Goal: Task Accomplishment & Management: Manage account settings

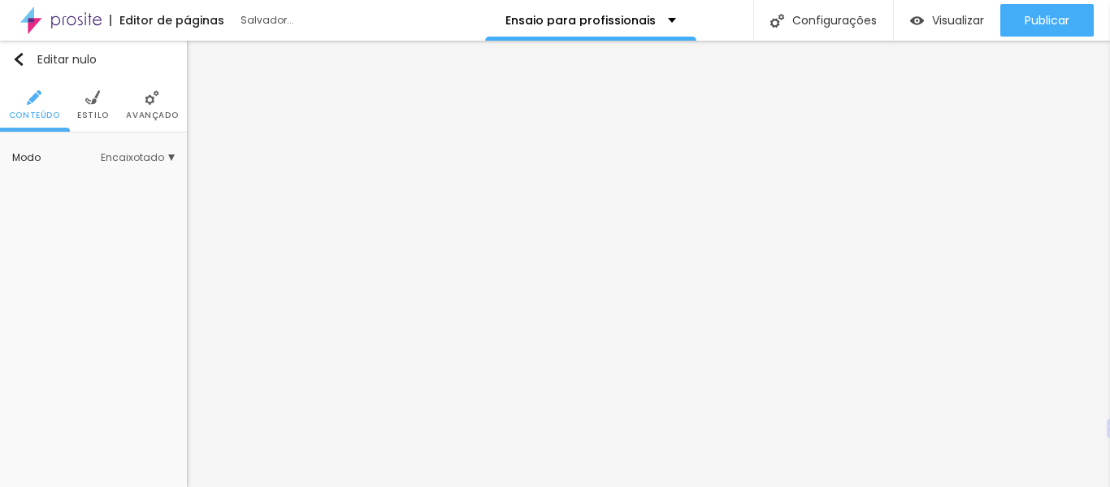
click at [112, 256] on div "Editar nulo Conteúdo Estilo Avançado Modo Encaixotado Encaixotado Completo" at bounding box center [93, 264] width 187 height 446
click at [98, 106] on li "Estilo" at bounding box center [93, 105] width 32 height 54
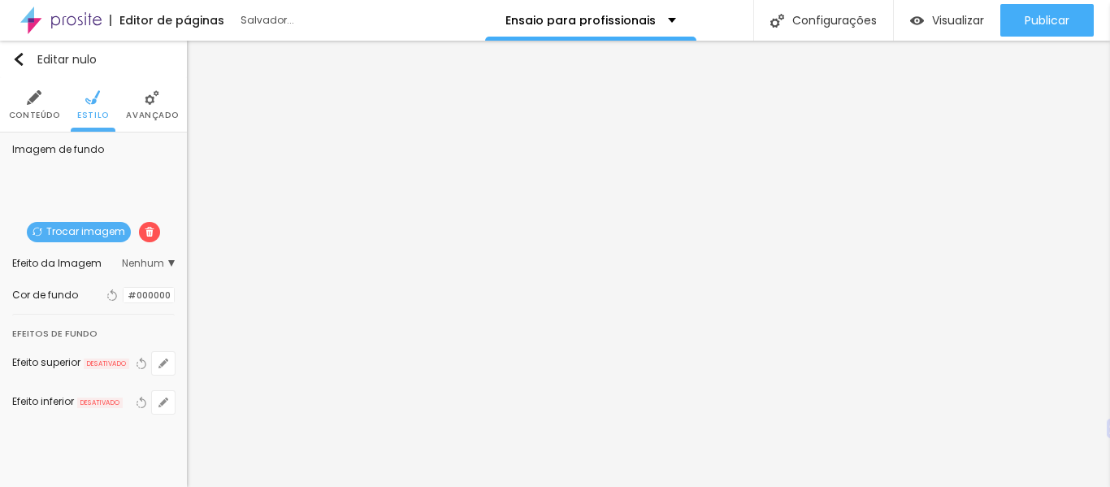
click at [38, 97] on img at bounding box center [34, 97] width 15 height 15
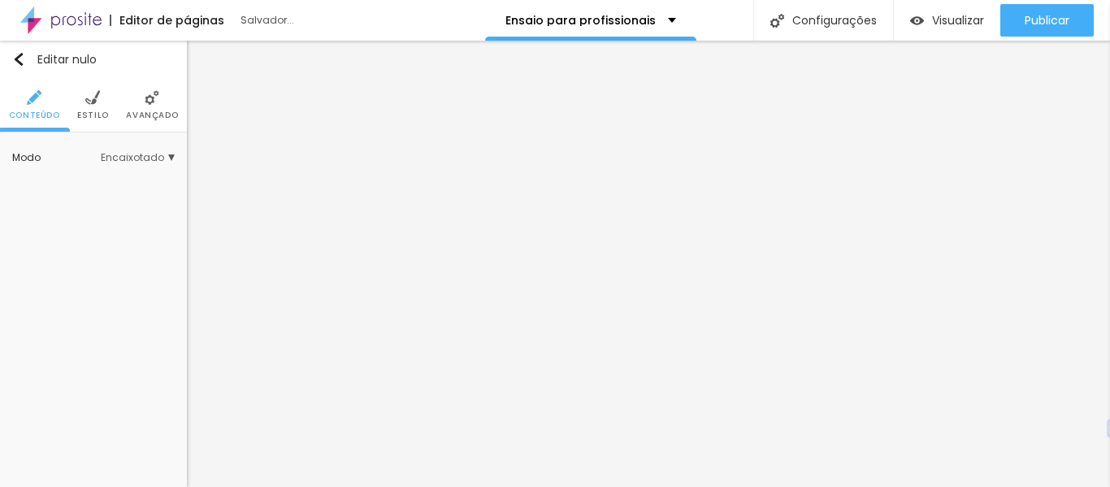
click at [123, 246] on div "Editar nulo Conteúdo Estilo Avançado Modo Encaixotado Encaixotado Completo" at bounding box center [93, 264] width 187 height 446
click at [92, 303] on div "Editar nulo Conteúdo Estilo Avançado Modo Encaixotado Encaixotado Completo" at bounding box center [93, 264] width 187 height 446
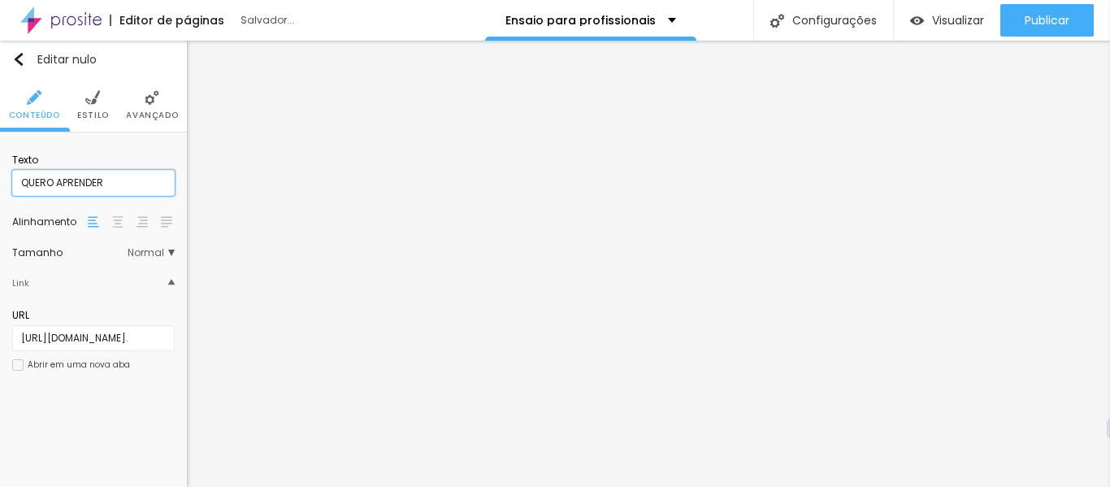
click at [115, 180] on input "QUERO APRENDER" at bounding box center [93, 183] width 163 height 26
type input "Q"
type input "saber mais..."
click at [156, 104] on img at bounding box center [152, 97] width 15 height 15
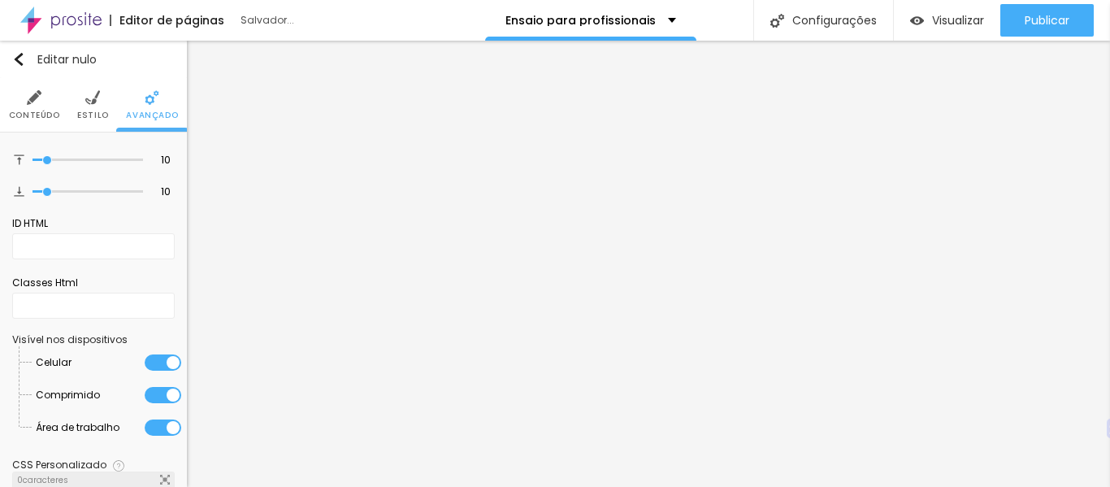
click at [85, 93] on img at bounding box center [92, 97] width 15 height 15
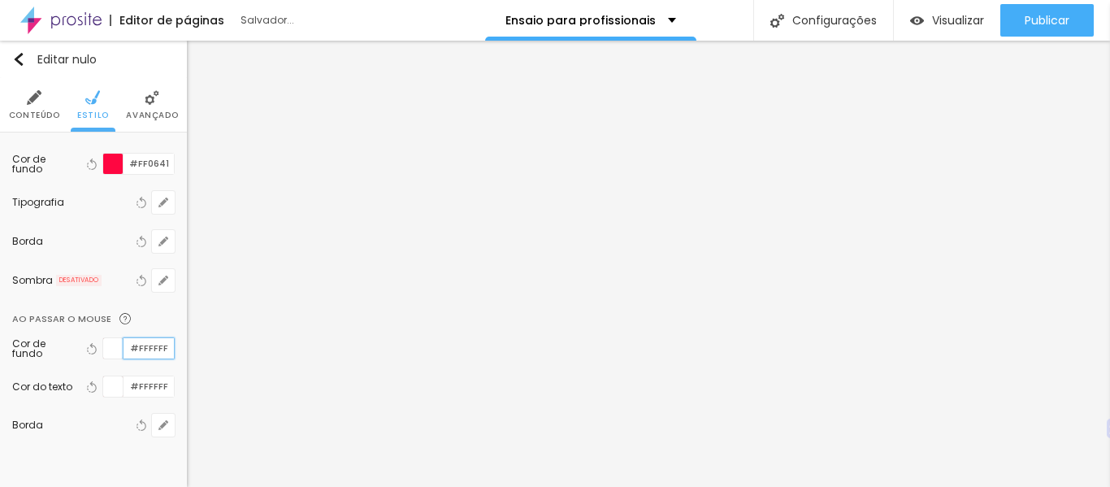
click at [137, 350] on input "#FFFFFF" at bounding box center [149, 348] width 50 height 20
click at [103, 347] on div at bounding box center [113, 348] width 20 height 20
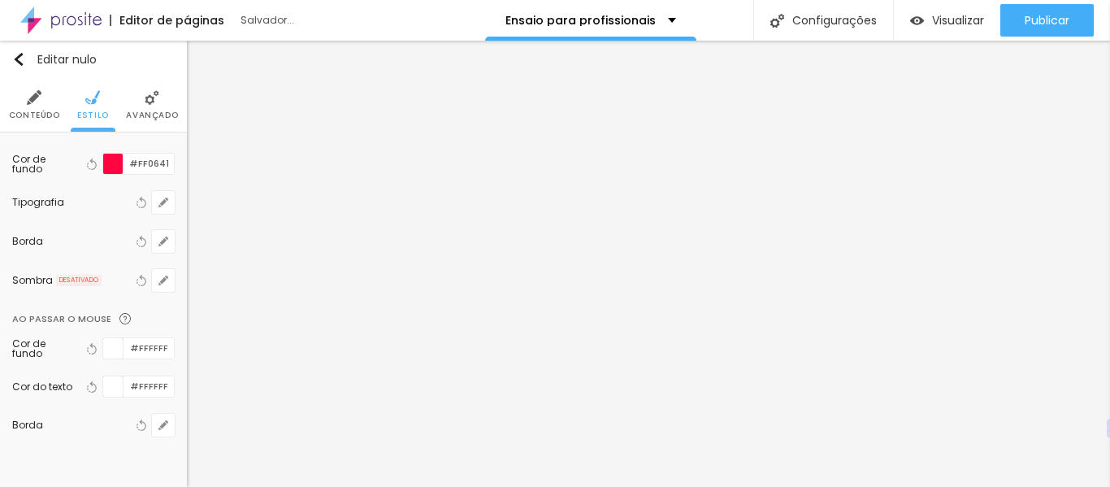
click at [103, 347] on div at bounding box center [113, 348] width 20 height 20
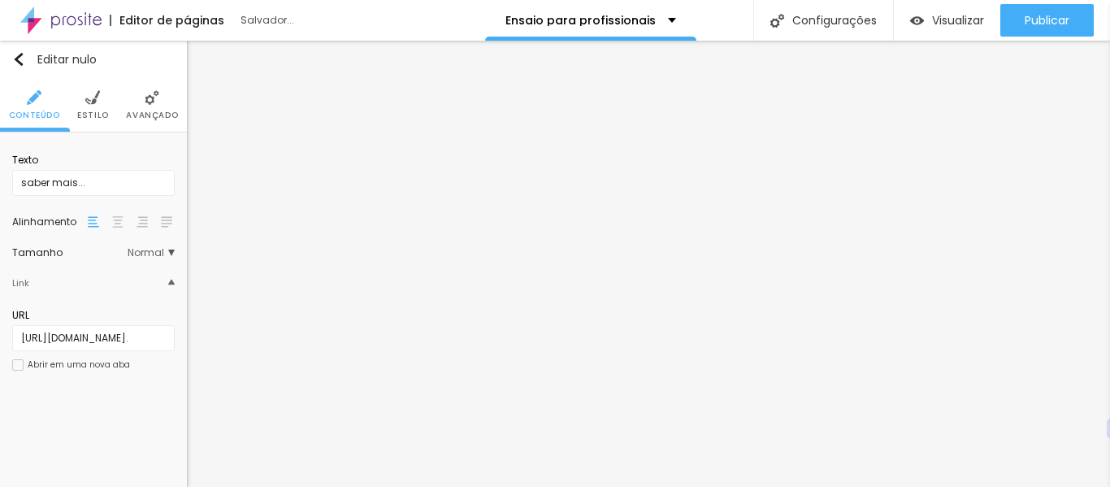
click at [141, 112] on font "Avançado" at bounding box center [152, 115] width 52 height 12
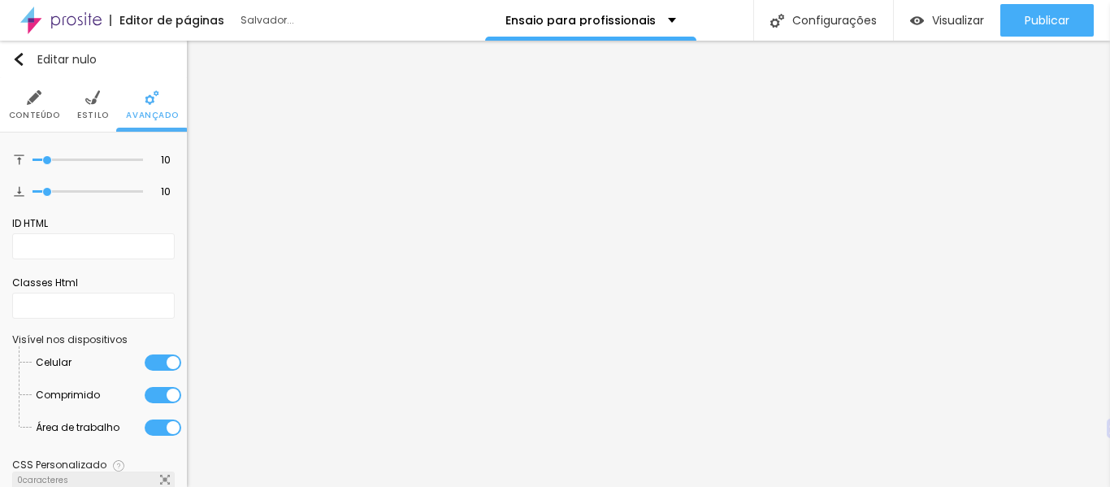
click at [89, 92] on img at bounding box center [92, 97] width 15 height 15
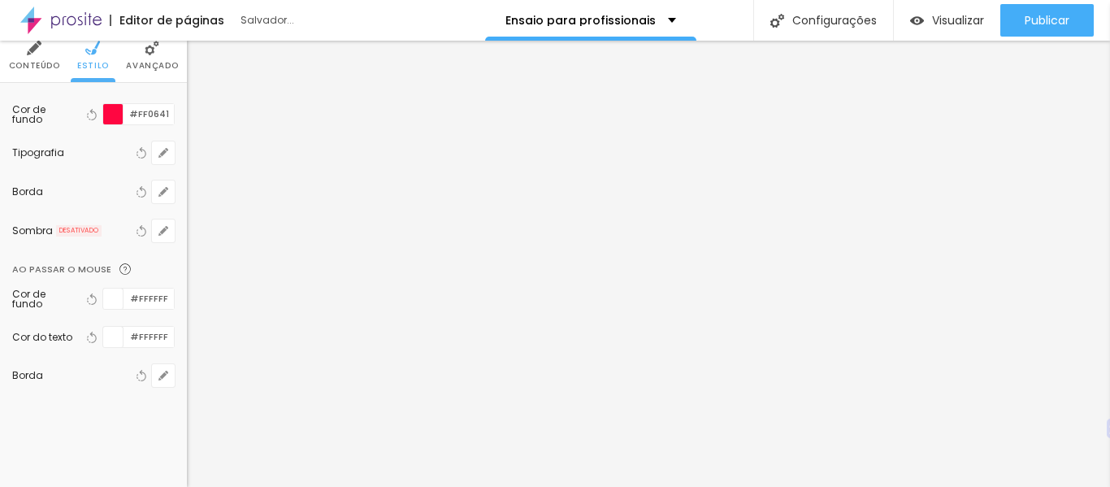
scroll to position [50, 0]
click at [150, 300] on input "#FFFFFF" at bounding box center [149, 299] width 50 height 20
paste input "32A8BE"
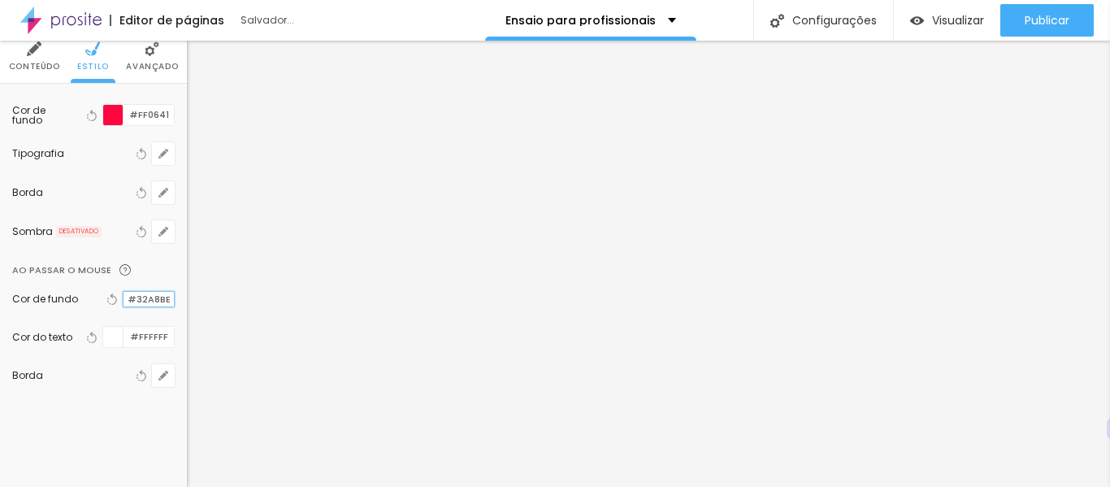
type input "#32A8BE"
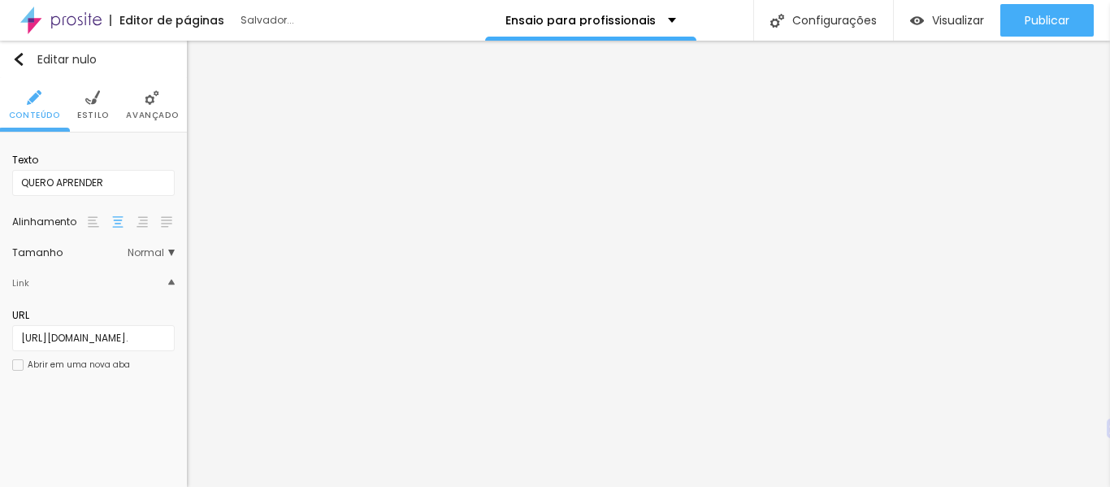
click at [100, 98] on li "Estilo" at bounding box center [93, 105] width 32 height 54
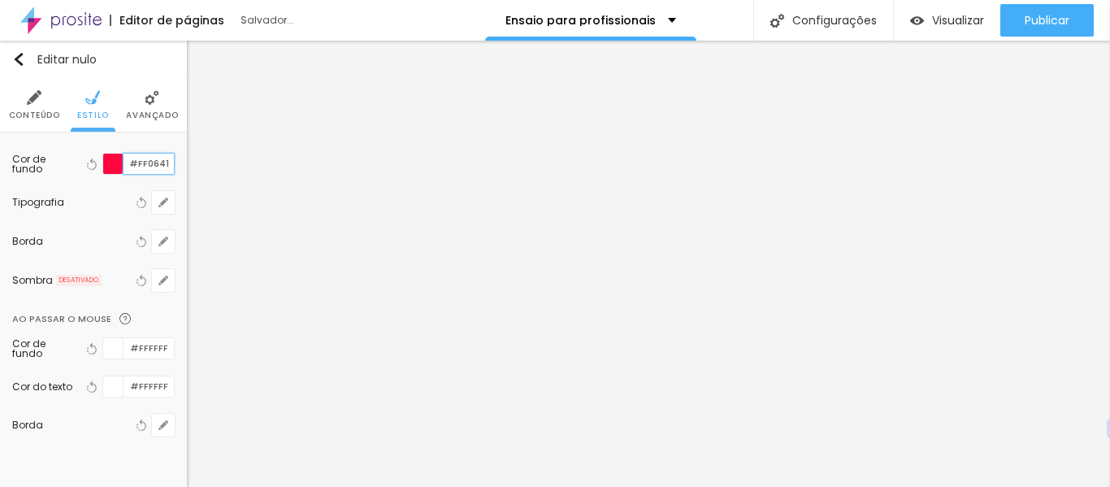
click at [146, 163] on input "#FF0641" at bounding box center [149, 164] width 50 height 20
click at [138, 349] on input "#FFFFFF" at bounding box center [149, 348] width 50 height 20
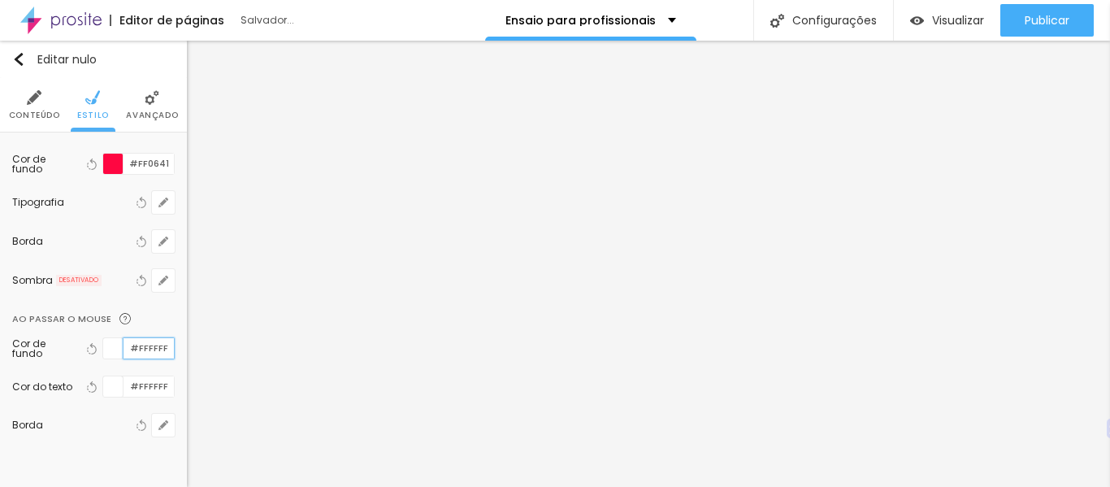
click at [138, 349] on input "#FFFFFF" at bounding box center [149, 348] width 50 height 20
paste input "32A8BE"
type input "#32A8BE"
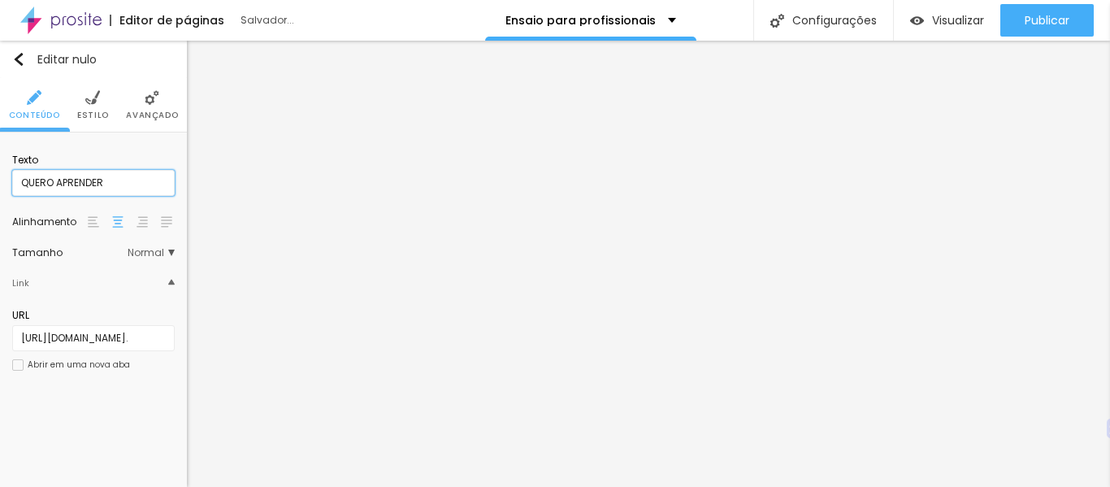
click at [101, 177] on input "QUERO APRENDER" at bounding box center [93, 183] width 163 height 26
type input "a"
type input "AGENDAR ENSAIO"
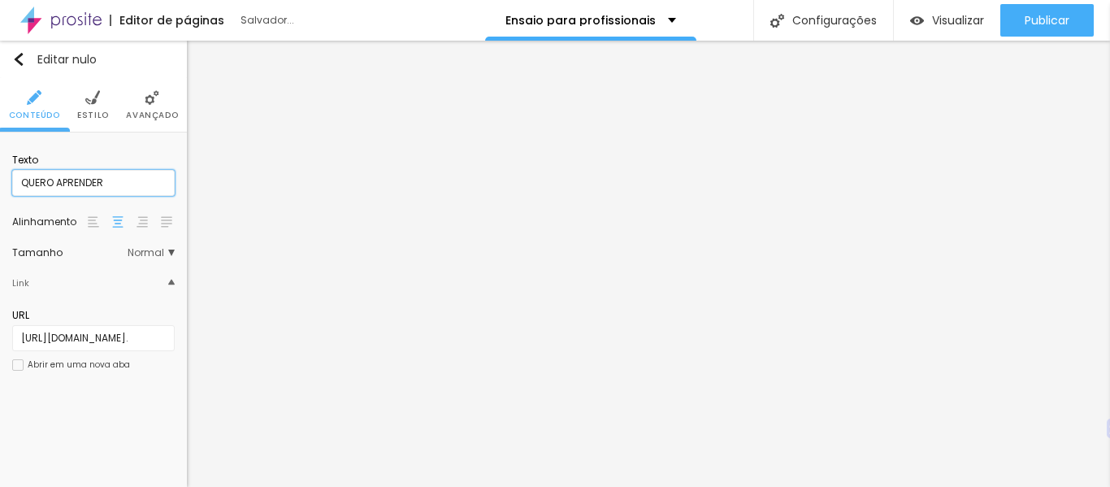
click at [90, 175] on input "QUERO APRENDER" at bounding box center [93, 183] width 163 height 26
click at [98, 183] on input "SABER MAIS" at bounding box center [93, 183] width 163 height 26
type input "SABER MAIS..."
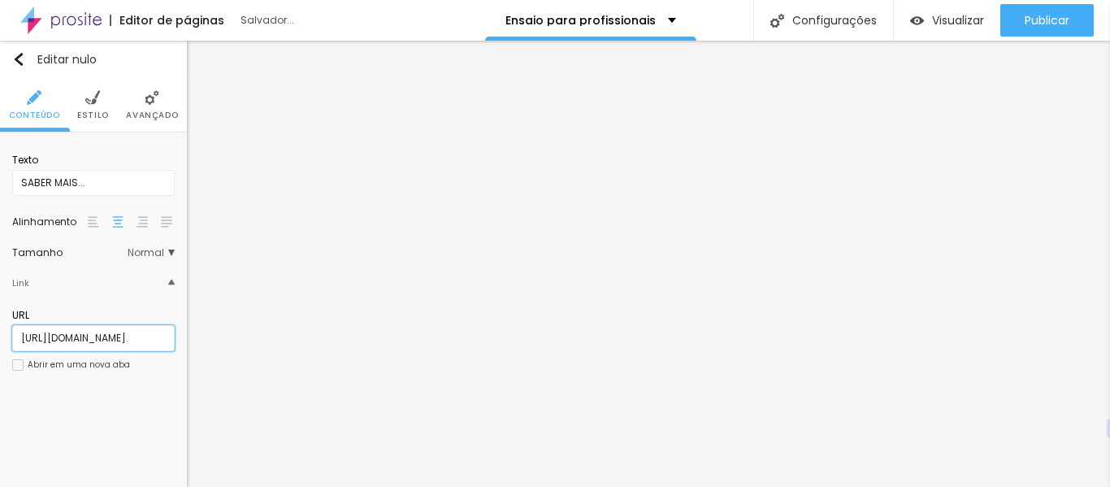
click at [138, 340] on input "https://wa.me/5531975820047?text=Ol%C3%A1%2C%20desejo%20maiores%20informa%C3%A7…" at bounding box center [93, 338] width 163 height 26
click at [154, 343] on input "https://wa.me/5531975820047?text=Ol%C3%A1%2C%20desejo%20maiores%20informa%C3%A7…" at bounding box center [93, 338] width 163 height 26
click at [134, 336] on input "https://wa.me/5531975820047?text=Ol%C3%A1%2C%20desejo%20maiores%20informa%C3%A7…" at bounding box center [93, 338] width 163 height 26
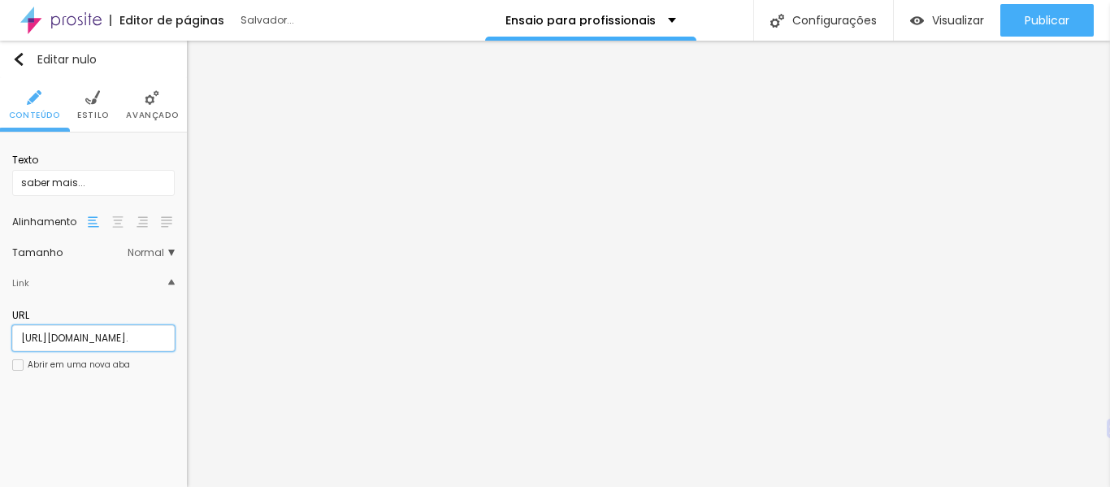
click at [134, 336] on input "https://wa.me/5531975820047?text=Ol%C3%A1%2C%20desejo%20maiores%20informa%C3%A7…" at bounding box center [93, 338] width 163 height 26
click at [121, 336] on input "https://wa.me/5531975820047?text=Ol%C3%A1%2C%20desejo%20maiores%20informa%C3%A7…" at bounding box center [93, 338] width 163 height 26
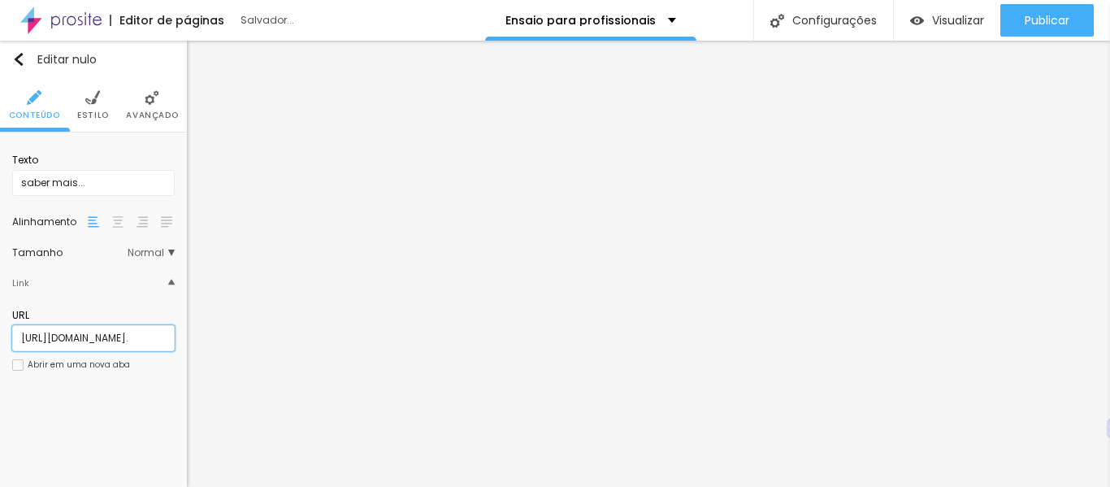
click at [121, 336] on input "https://wa.me/5531975820047?text=Ol%C3%A1%2C%20desejo%20maiores%20informa%C3%A7…" at bounding box center [93, 338] width 163 height 26
click at [148, 341] on input "https://wa.me/5531975820047?text=Ol%C3%A1%2C%20desejo%20maiores%20informa%C3%A7…" at bounding box center [93, 338] width 163 height 26
click at [140, 344] on input "https://wa.me/5531975820047?text=Ol%C3%A1%2C%20desejo%20maiores%20informa%C3%A7…" at bounding box center [93, 338] width 163 height 26
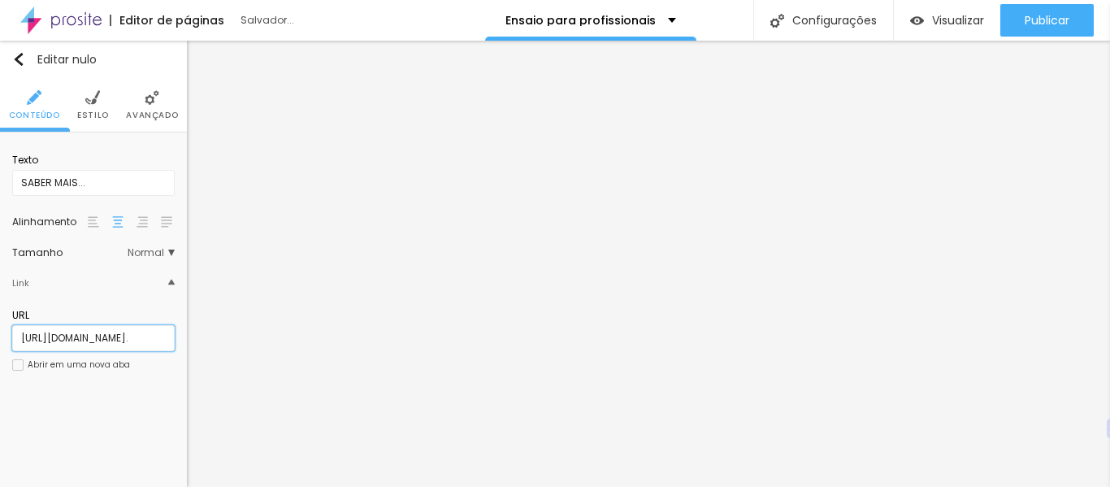
click at [140, 344] on input "https://wa.me/5531975820047?text=Ol%C3%A1%2C%20desejo%20maiores%20informa%C3%A7…" at bounding box center [93, 338] width 163 height 26
click at [140, 340] on input "https://wa.me/5531975820047?text=Ol%C3%A1%2C%20desejo%20maiores%20informa%C3%A7…" at bounding box center [93, 338] width 163 height 26
click at [147, 341] on input "https://wa.me/5531975820047?text=Ol%C3%A1%2C%20desejo%20maiores%20informa%C3%A7…" at bounding box center [93, 338] width 163 height 26
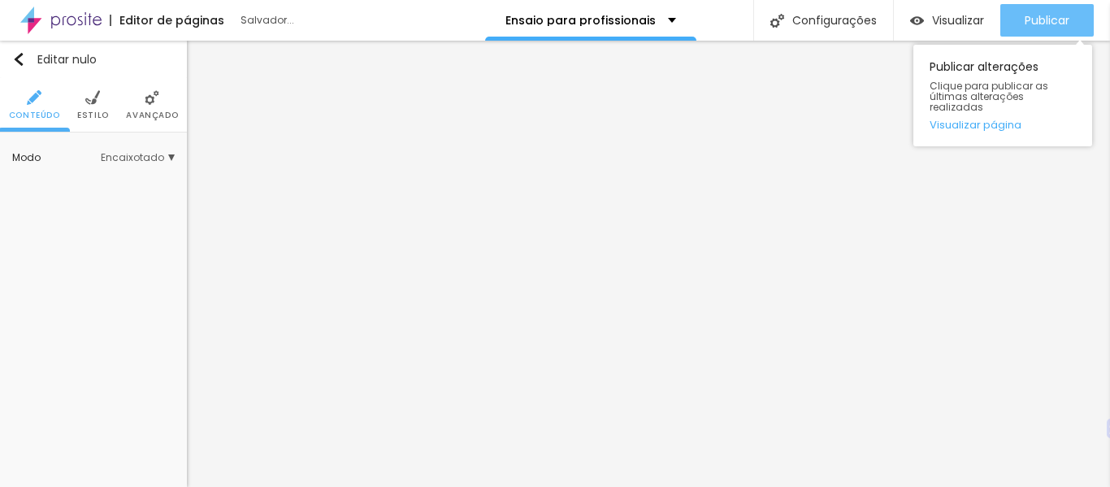
click at [1039, 31] on div "Publicar" at bounding box center [1047, 20] width 45 height 33
click at [1038, 20] on font "Publicar" at bounding box center [1047, 20] width 45 height 16
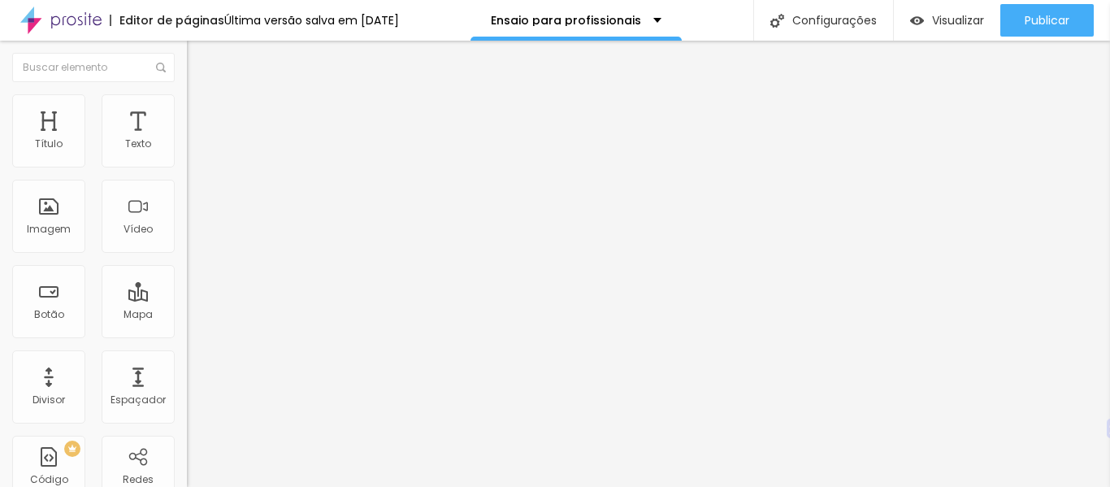
click at [202, 111] on font "Estilo" at bounding box center [214, 105] width 25 height 14
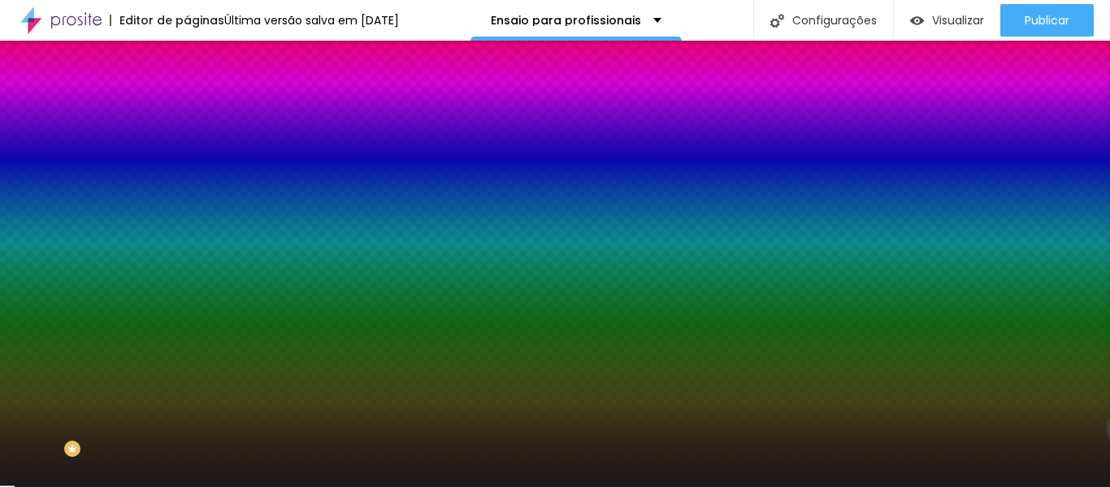
click at [187, 111] on li "Avançado" at bounding box center [280, 119] width 187 height 16
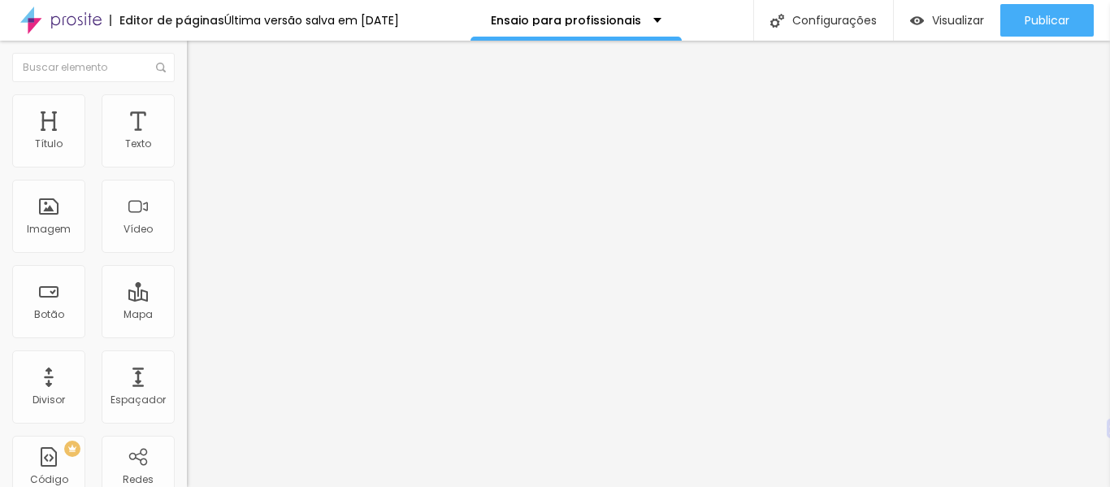
click at [202, 111] on font "Estilo" at bounding box center [214, 105] width 25 height 14
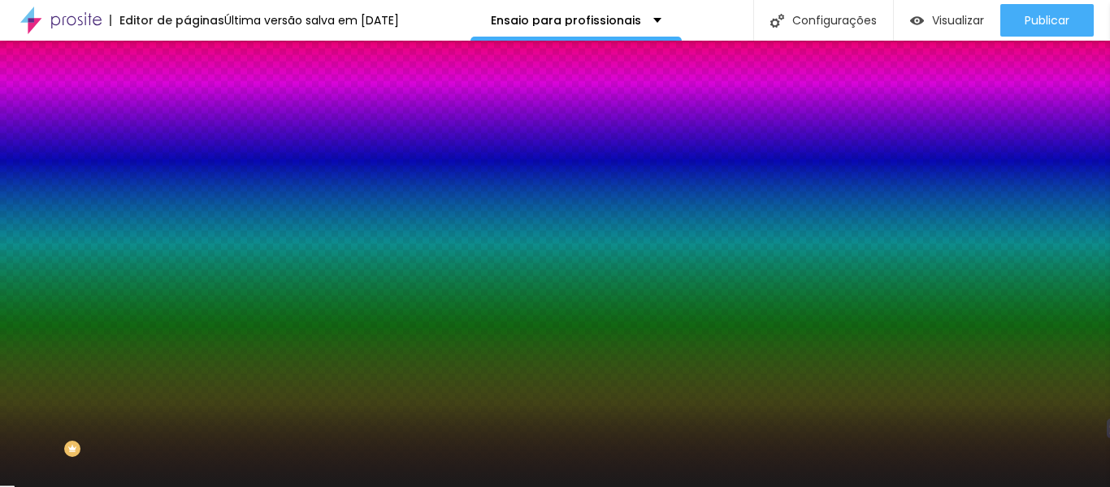
click at [187, 94] on li "Conteúdo" at bounding box center [280, 86] width 187 height 16
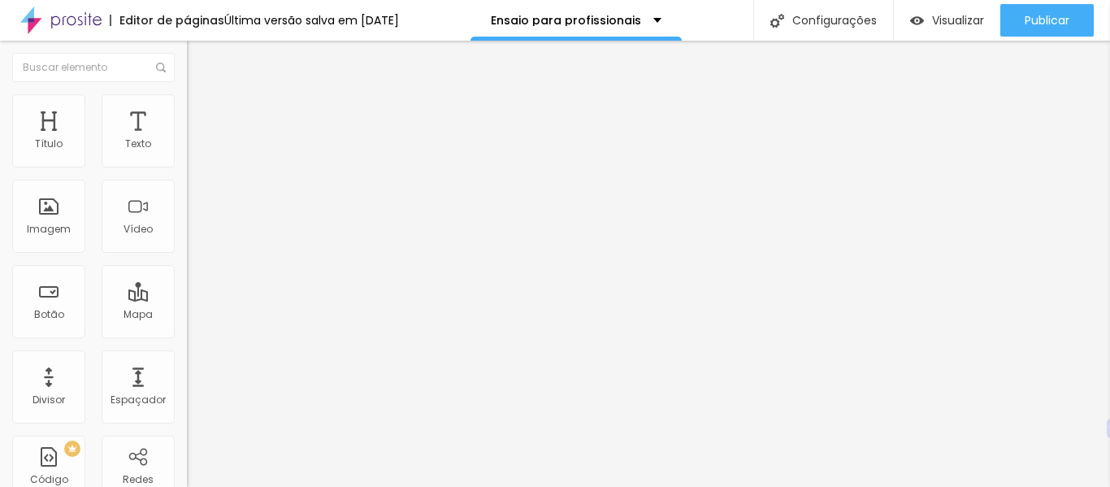
click at [187, 102] on li "Estilo" at bounding box center [280, 102] width 187 height 16
click at [187, 106] on li "Avançado" at bounding box center [280, 102] width 187 height 16
click at [187, 93] on img at bounding box center [194, 85] width 15 height 15
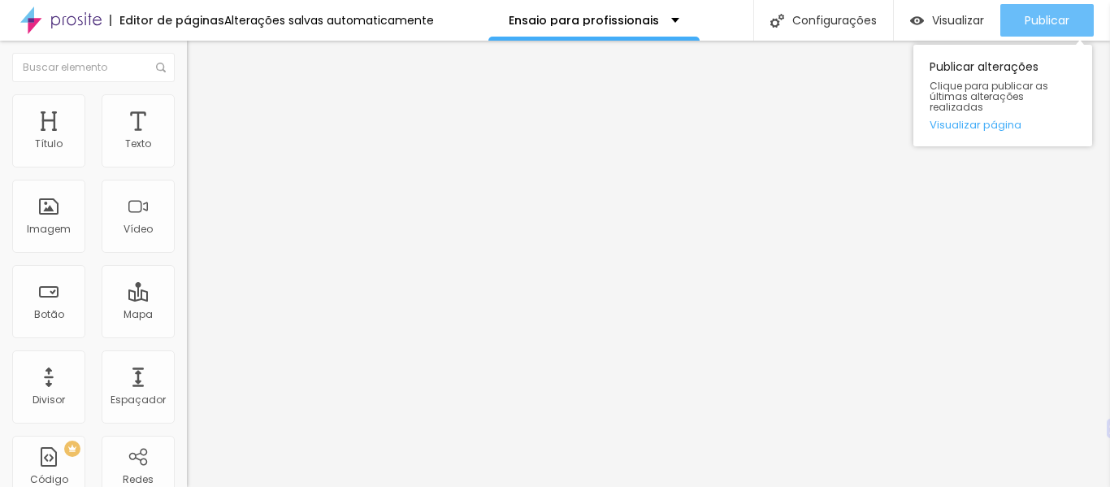
click at [1025, 15] on font "Publicar" at bounding box center [1047, 20] width 45 height 16
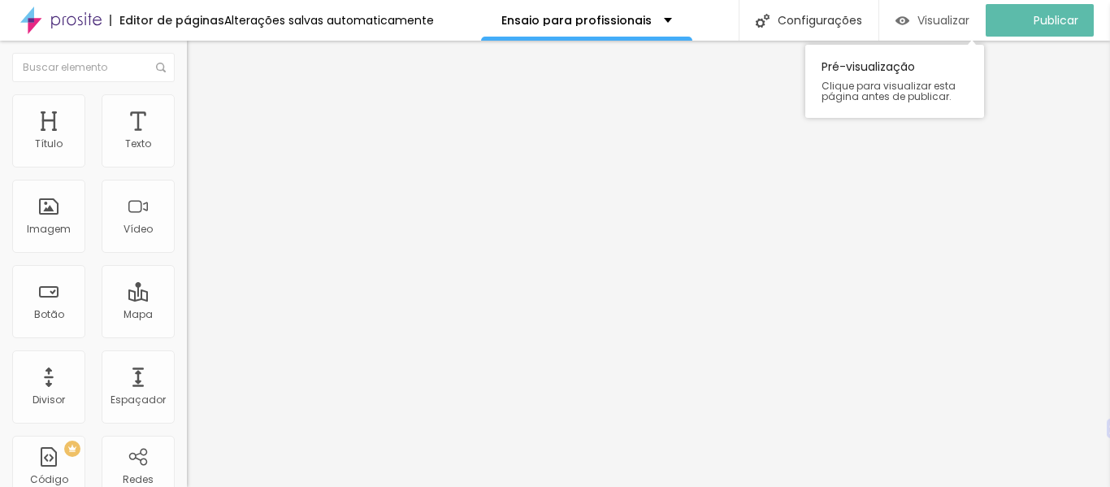
click at [937, 13] on font "Visualizar" at bounding box center [944, 20] width 52 height 16
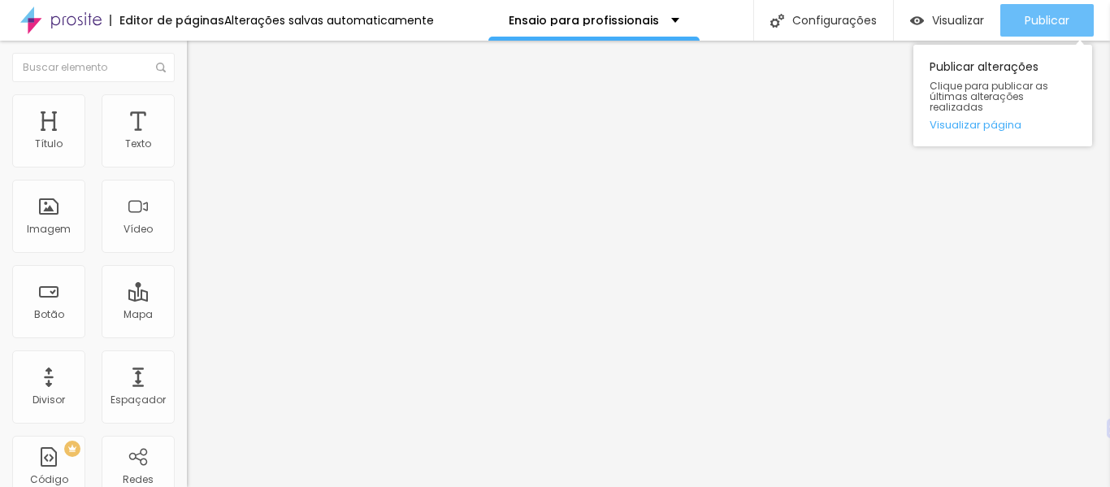
click at [1033, 19] on font "Publicar" at bounding box center [1047, 20] width 45 height 16
click at [1046, 20] on font "Publicar" at bounding box center [1047, 20] width 45 height 16
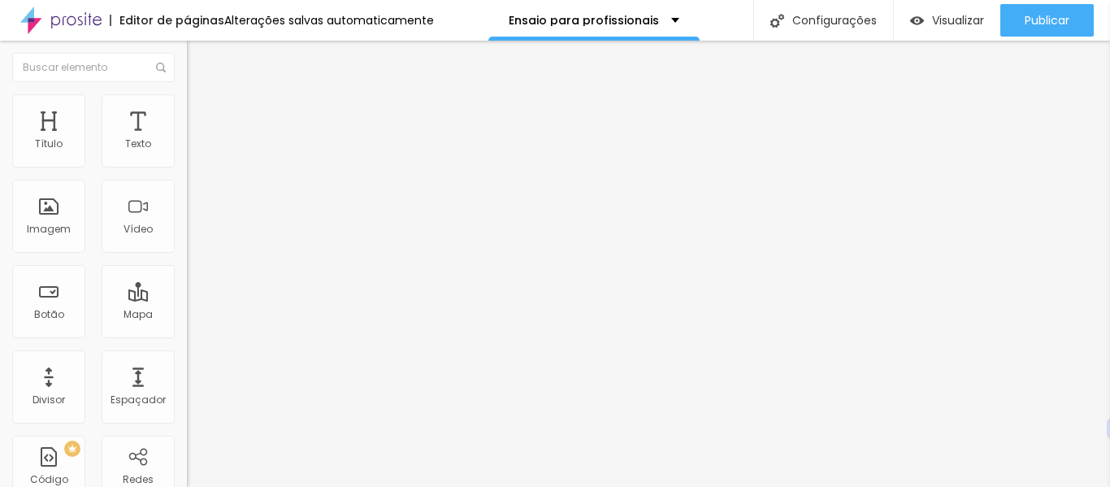
click at [202, 110] on font "Avançado" at bounding box center [229, 105] width 54 height 14
click at [187, 93] on img at bounding box center [194, 85] width 15 height 15
click at [187, 335] on input "https://wa.me/5531975820047?text=Ol%C3%A1%2C%20desejo%20maiores%20informa%C3%A7…" at bounding box center [284, 327] width 195 height 16
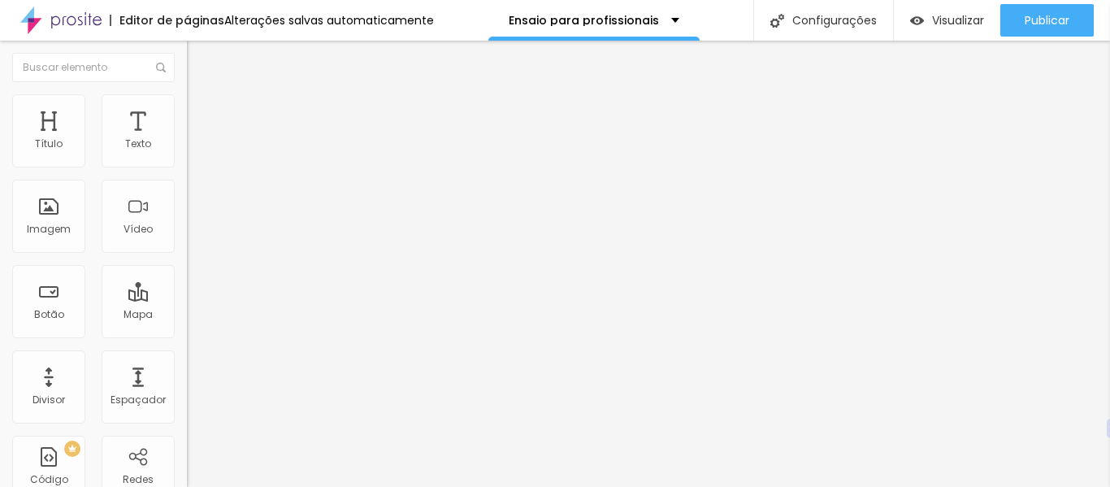
click at [187, 335] on input "https://wa.me/5531975820047?text=Ol%C3%A1%2C%20desejo%20maiores%20informa%C3%A7…" at bounding box center [284, 327] width 195 height 16
click at [187, 153] on input "QUERO APRENDER" at bounding box center [284, 145] width 195 height 16
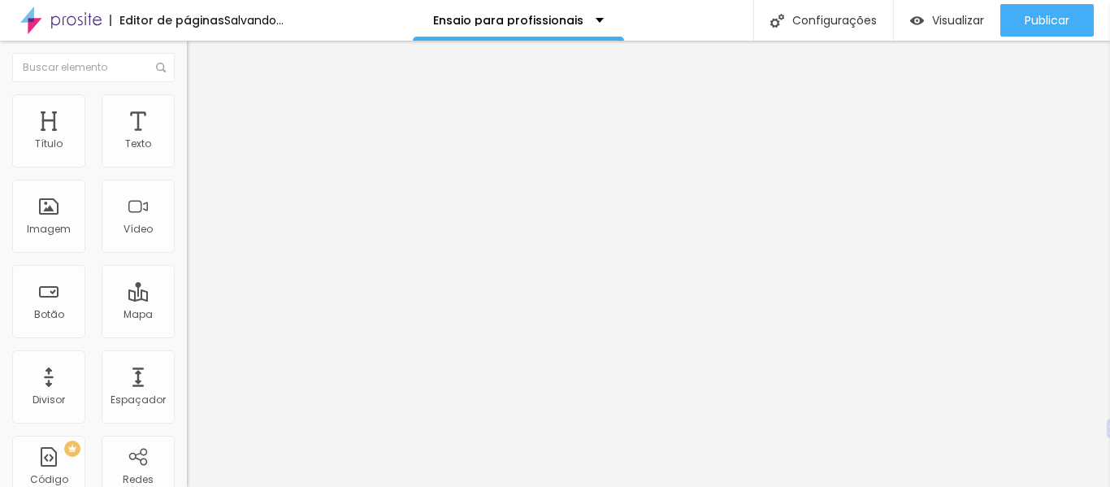
type input "Q"
type input "AGENDAR ENSAIO"
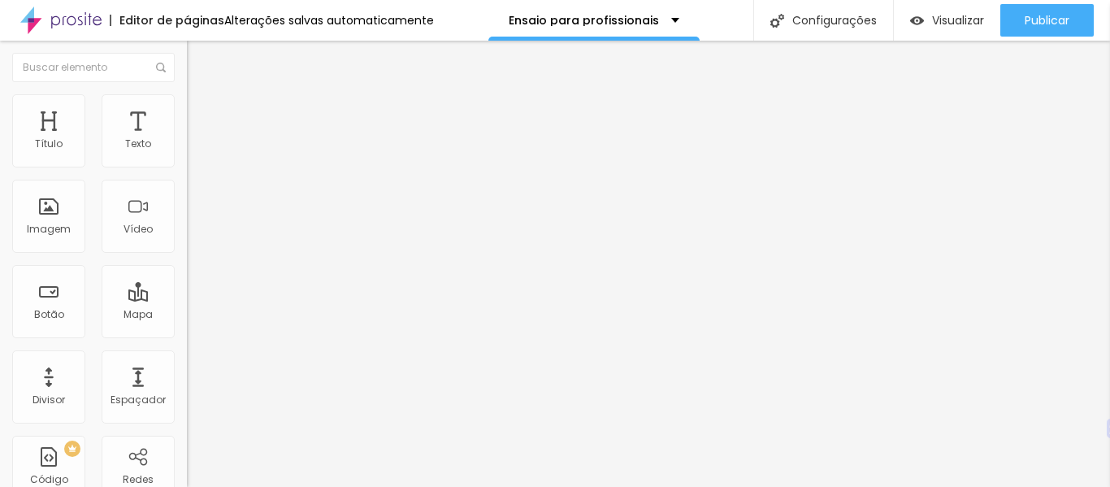
click at [187, 153] on input "AGENDAR ENSAIO" at bounding box center [284, 145] width 195 height 16
click at [187, 153] on input "QUERO APRENDER" at bounding box center [284, 145] width 195 height 16
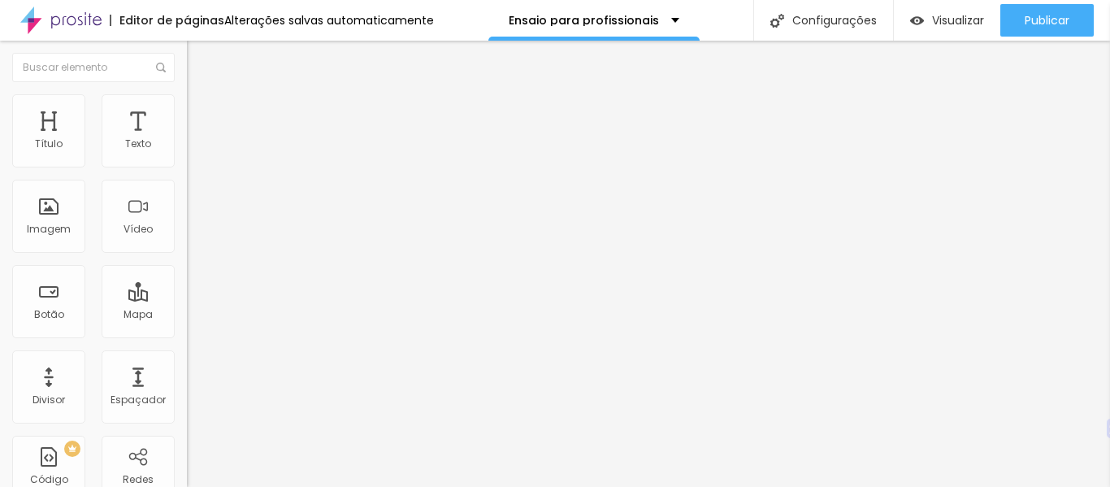
click at [187, 153] on input "QUERO APRENDER" at bounding box center [284, 145] width 195 height 16
paste input "Um ensaio fotográfico real não substitui a terapia, mas, se você se entregar ao…"
type input "AGENDAR ENSAIO"
click at [187, 153] on input "QUERO APRENDER" at bounding box center [284, 145] width 195 height 16
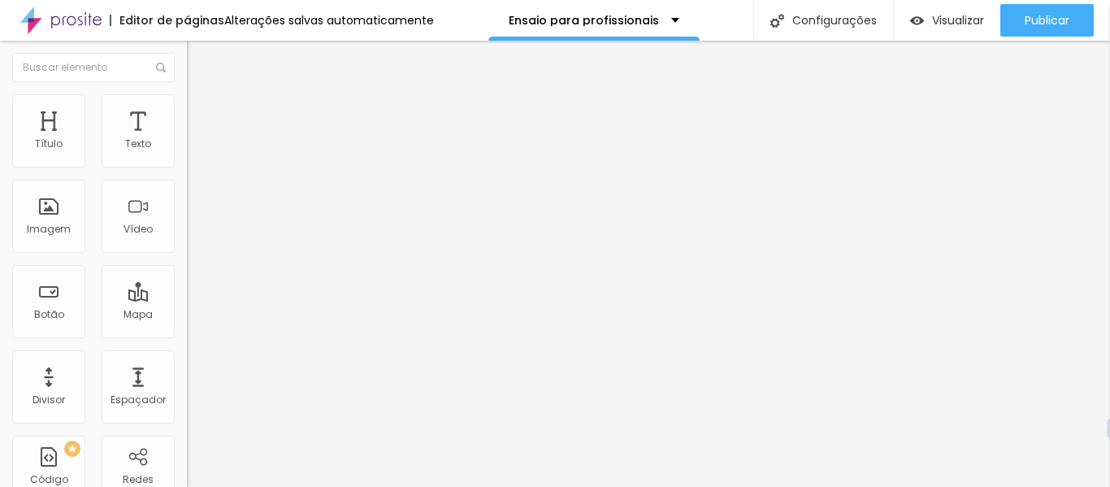
click at [187, 153] on input "QUERO APRENDER" at bounding box center [284, 145] width 195 height 16
paste input "Um ensaio fotográfico real não substitui a terapia, mas, se você se entregar ao…"
type input "Um ensaio fotográfico real não substitui a terapia, mas, se você se entregar ao…"
click at [187, 153] on input "text" at bounding box center [284, 145] width 195 height 16
type input "AGENDAR ENSAIO"
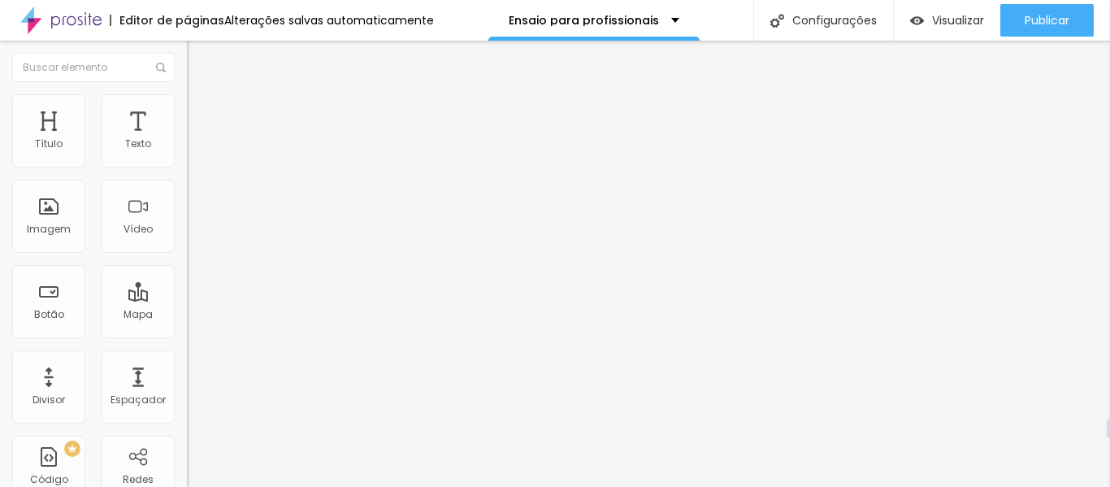
click at [202, 110] on font "Avançado" at bounding box center [229, 105] width 54 height 14
type input "7"
type input "8"
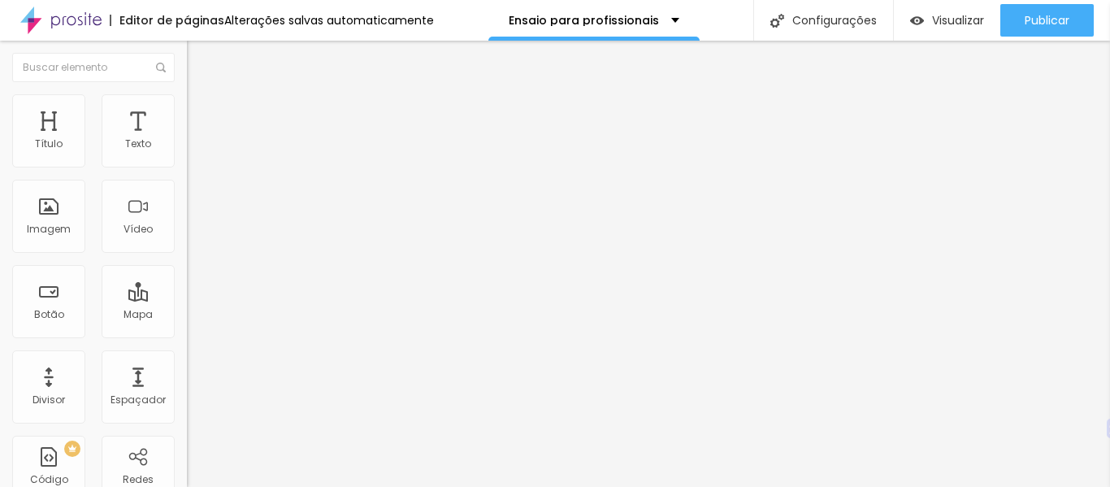
type input "9"
type input "10"
type input "22"
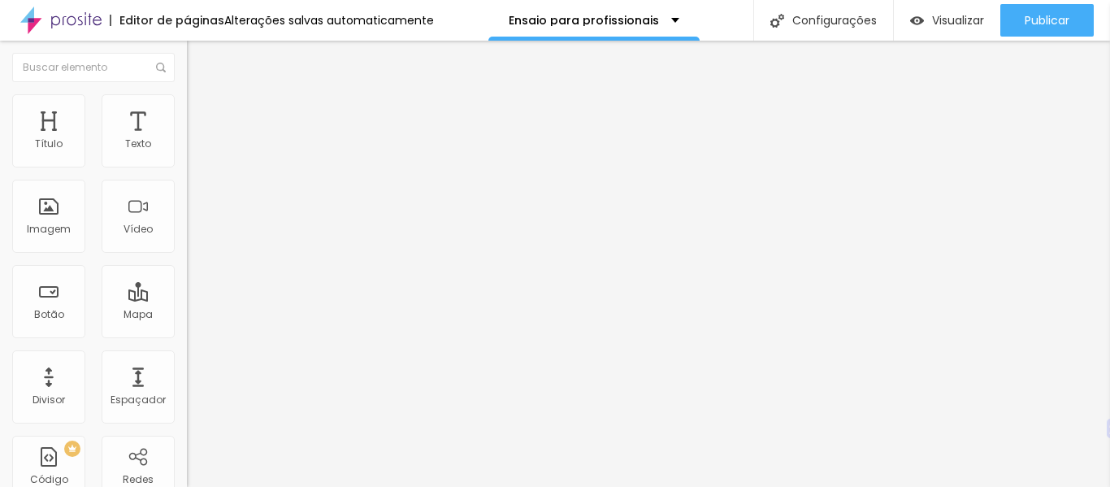
type input "22"
type input "24"
type input "26"
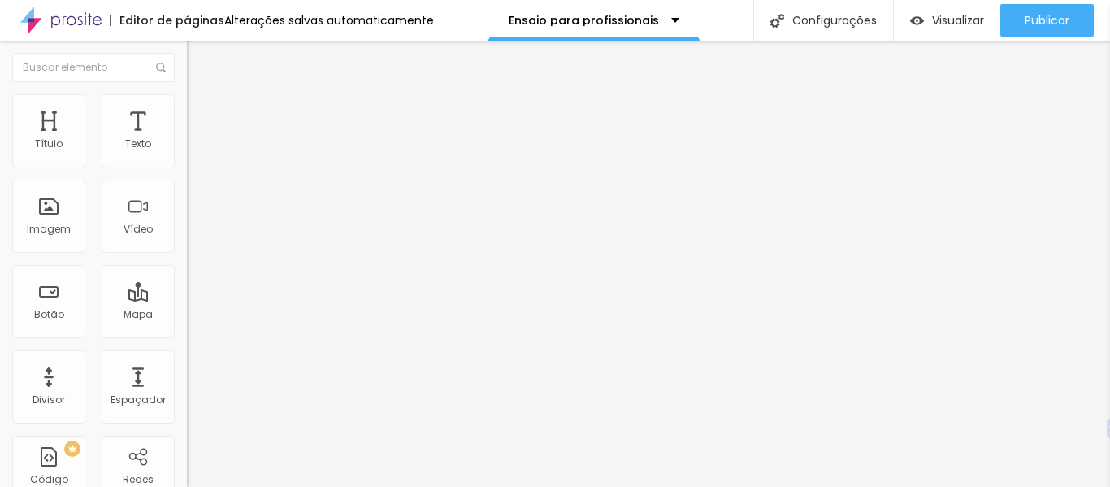
type input "28"
type input "29"
type input "27"
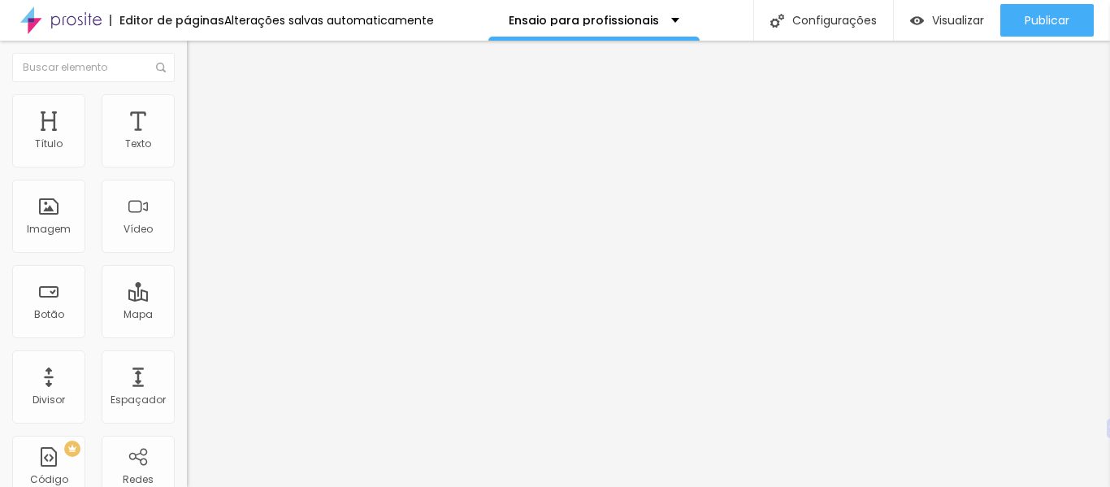
type input "27"
type input "19"
type input "13"
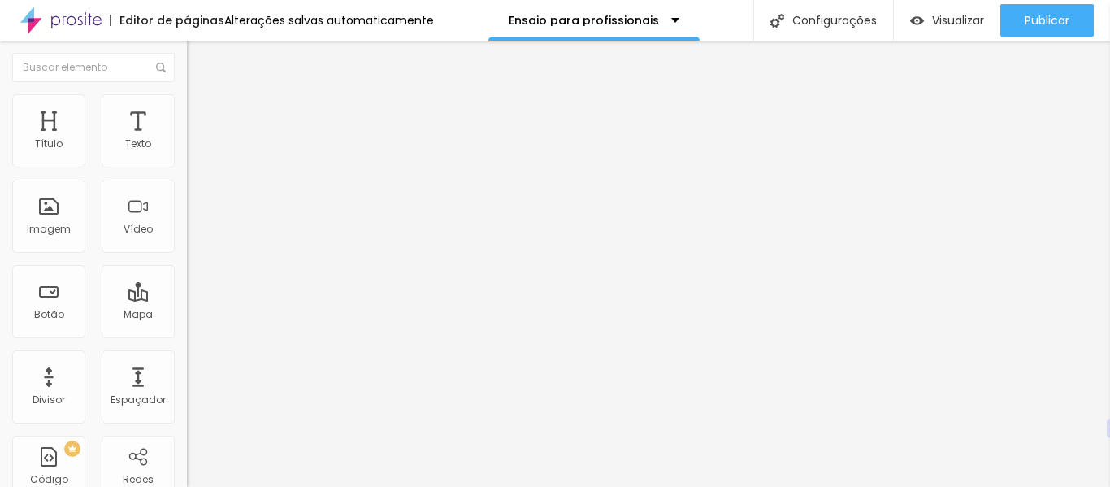
type input "8"
type input "5"
type input "2"
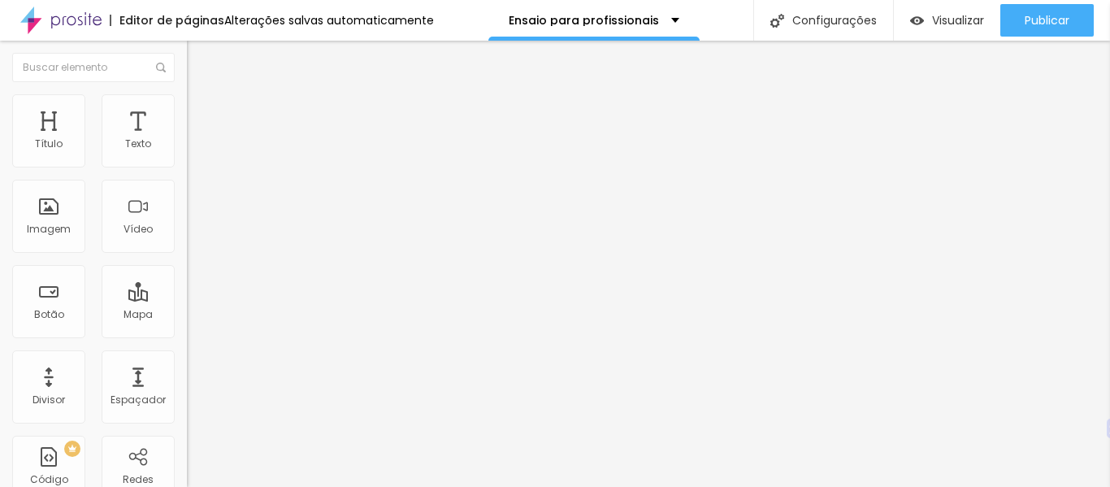
type input "2"
type input "0"
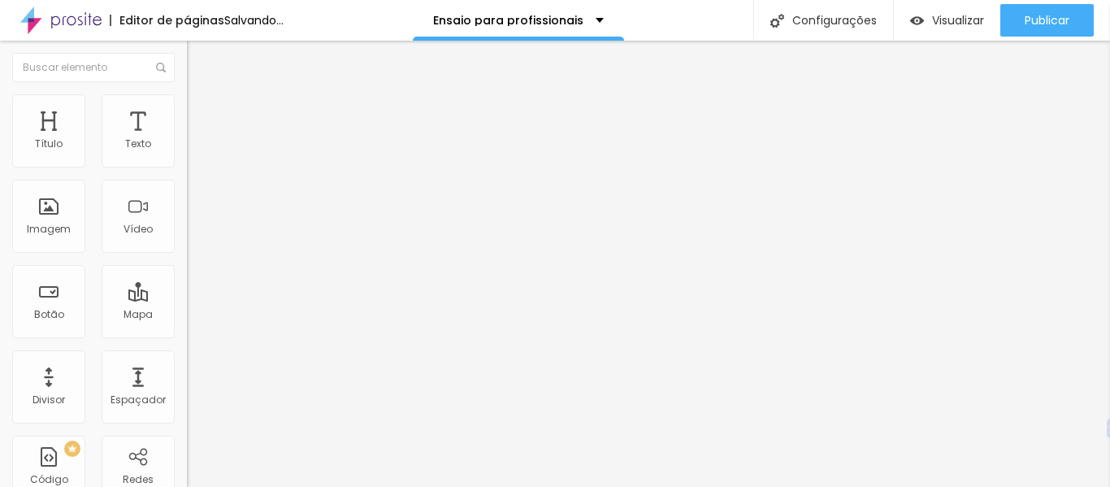
drag, startPoint x: 44, startPoint y: 163, endPoint x: 11, endPoint y: 167, distance: 33.6
type input "0"
click at [187, 299] on input "range" at bounding box center [239, 305] width 105 height 13
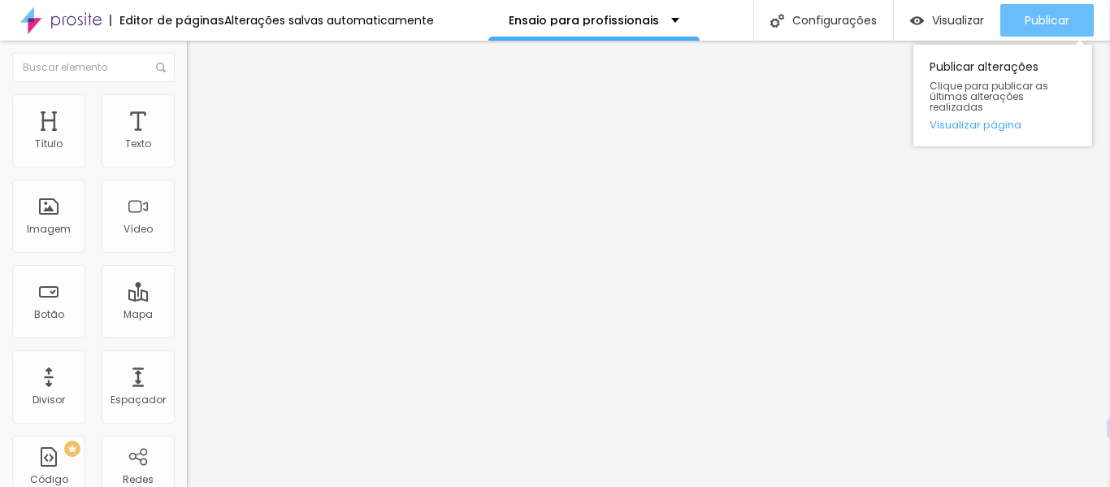
click at [1025, 30] on div "Publicar" at bounding box center [1047, 20] width 45 height 33
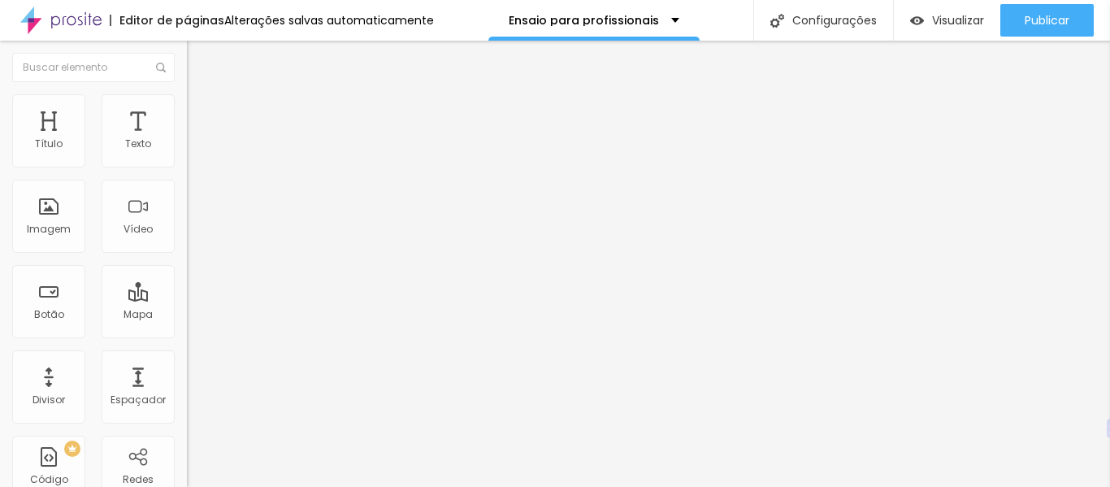
click at [187, 94] on img at bounding box center [194, 101] width 15 height 15
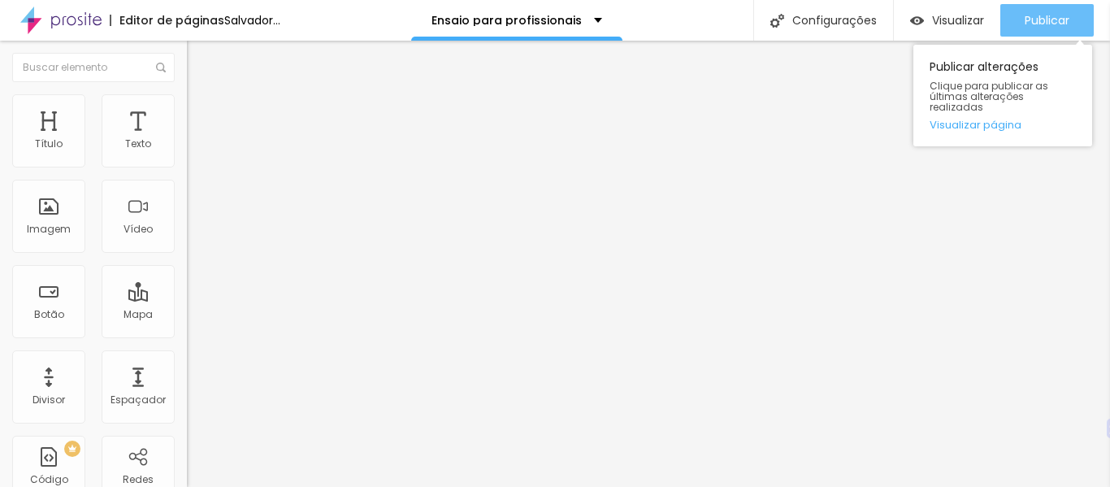
click at [1042, 11] on div "Publicar" at bounding box center [1047, 20] width 45 height 33
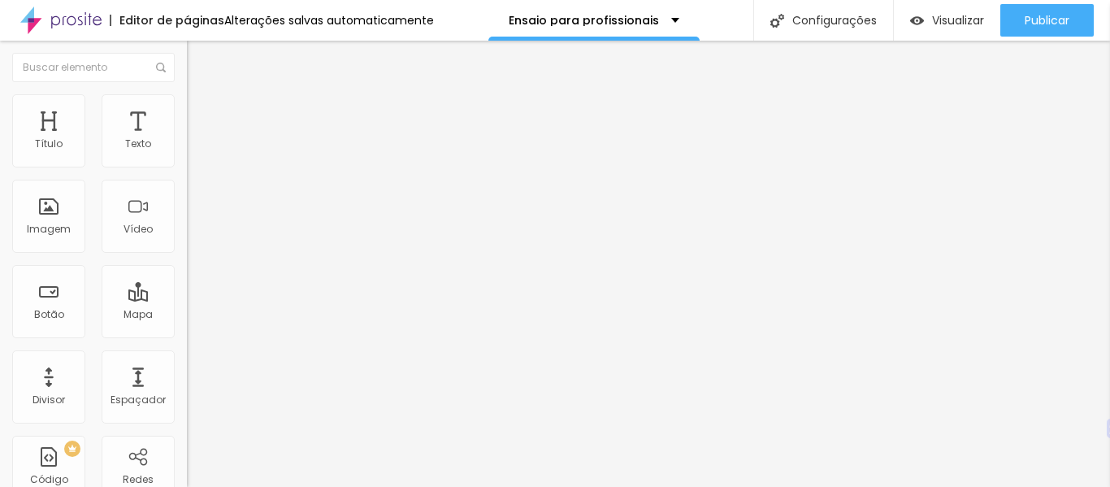
click at [187, 103] on li "Estilo" at bounding box center [280, 102] width 187 height 16
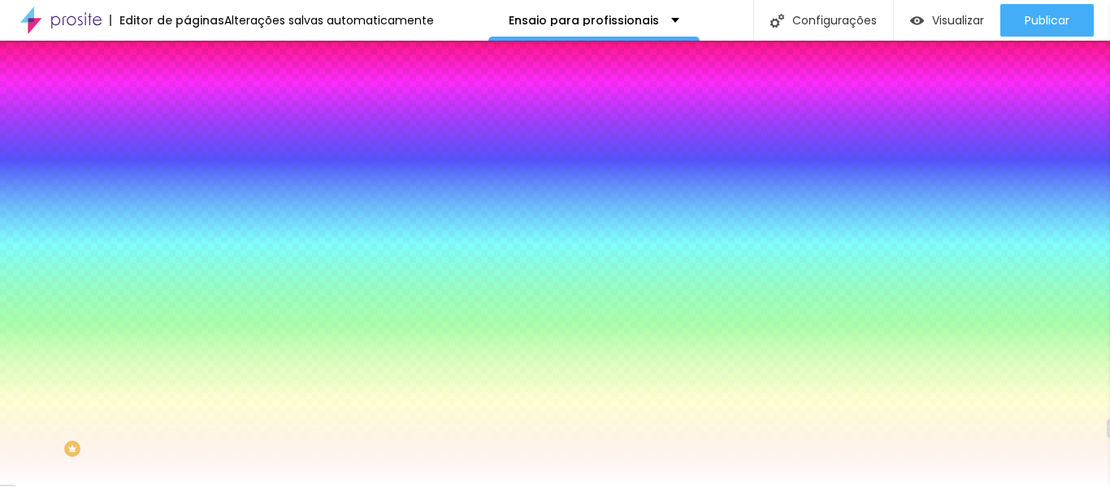
click at [195, 203] on icon "button" at bounding box center [198, 206] width 7 height 7
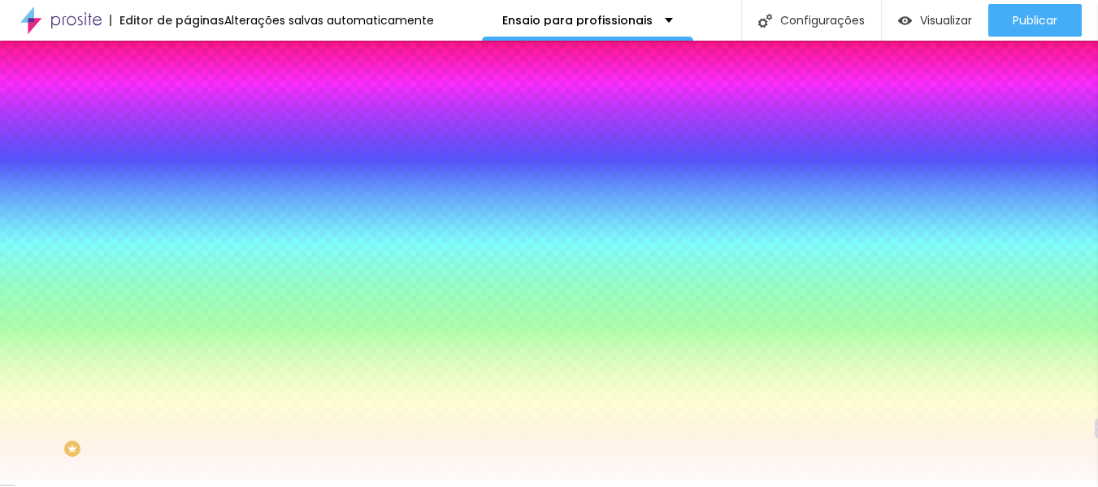
click at [518, 486] on div at bounding box center [549, 487] width 1098 height 0
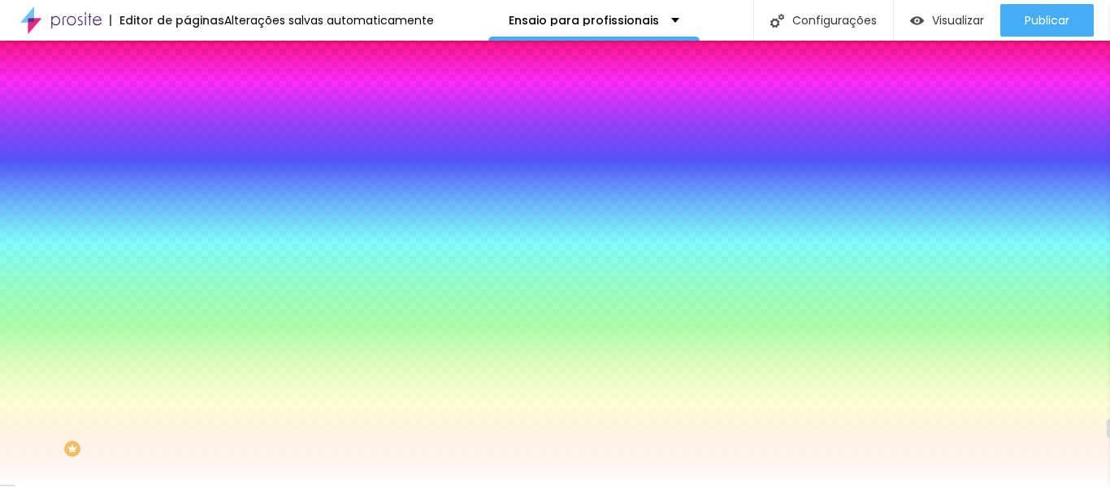
paste input "41AEC8"
type input "#41AEC8"
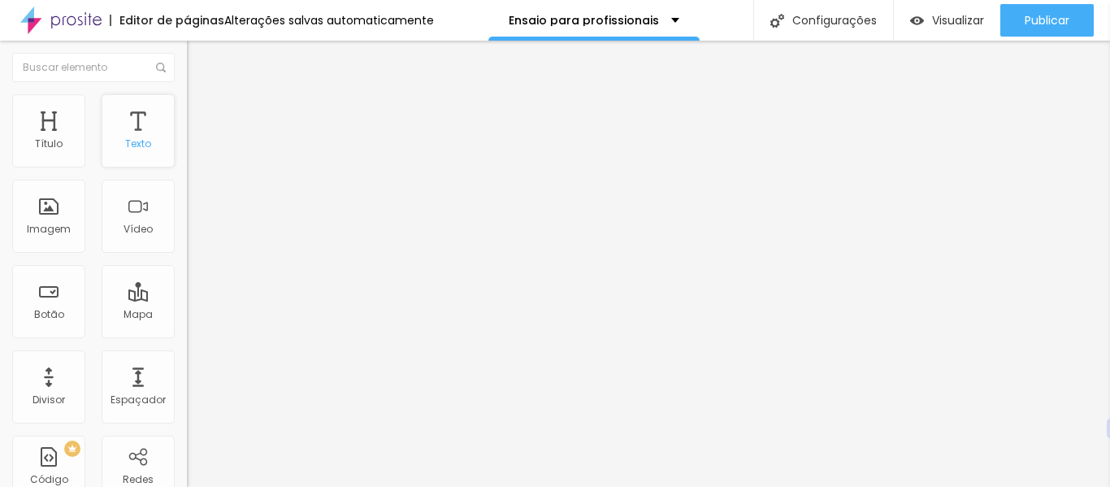
click at [133, 127] on div "Texto" at bounding box center [138, 130] width 73 height 73
click at [43, 134] on div "Título" at bounding box center [48, 130] width 73 height 73
click at [187, 98] on li "Estilo" at bounding box center [280, 102] width 187 height 16
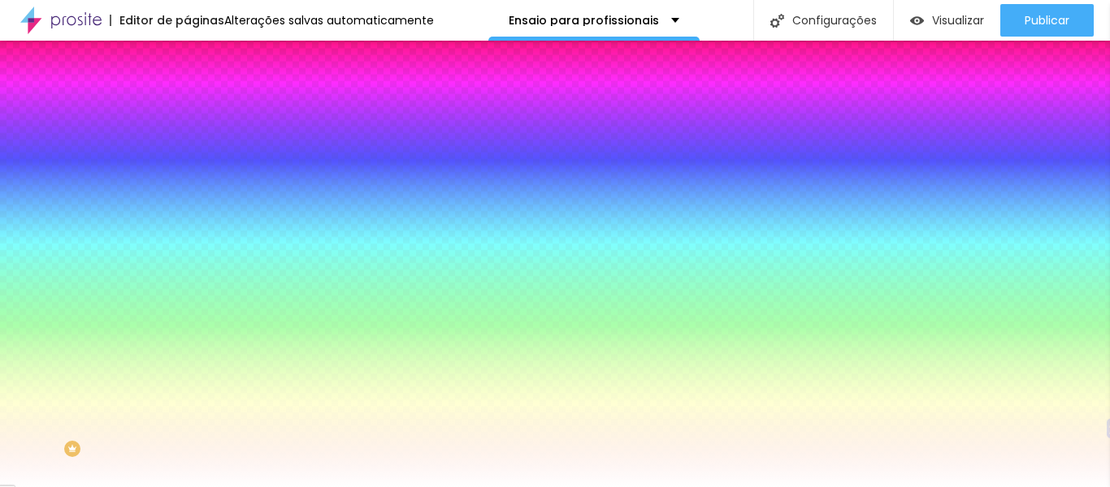
click at [187, 111] on img at bounding box center [194, 118] width 15 height 15
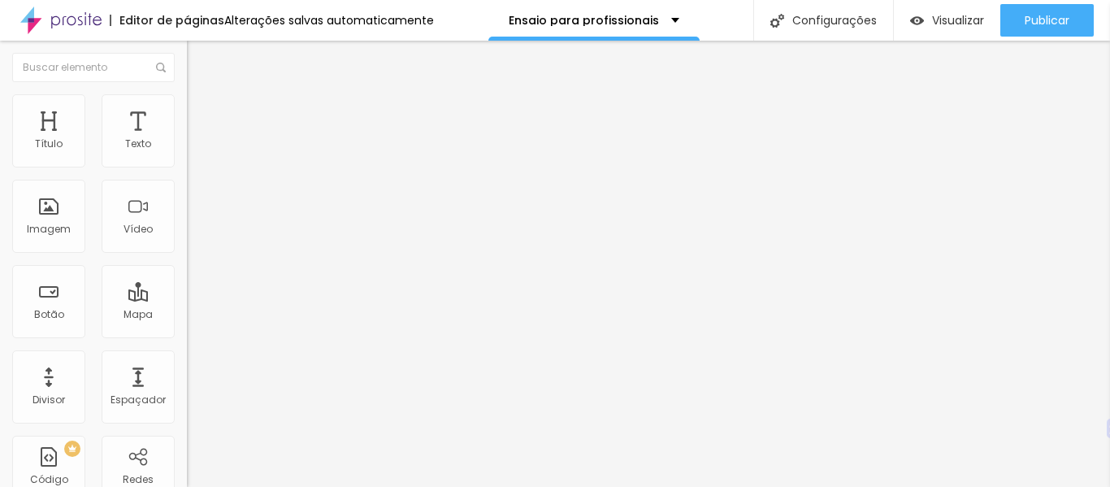
click at [187, 103] on img at bounding box center [194, 101] width 15 height 15
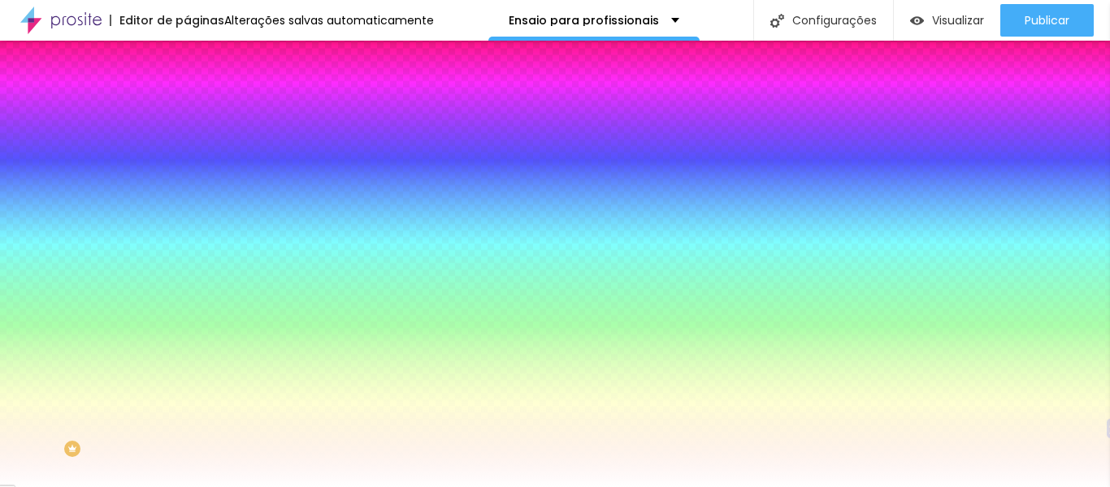
paste input "41AEC8"
type input "#41AEC8"
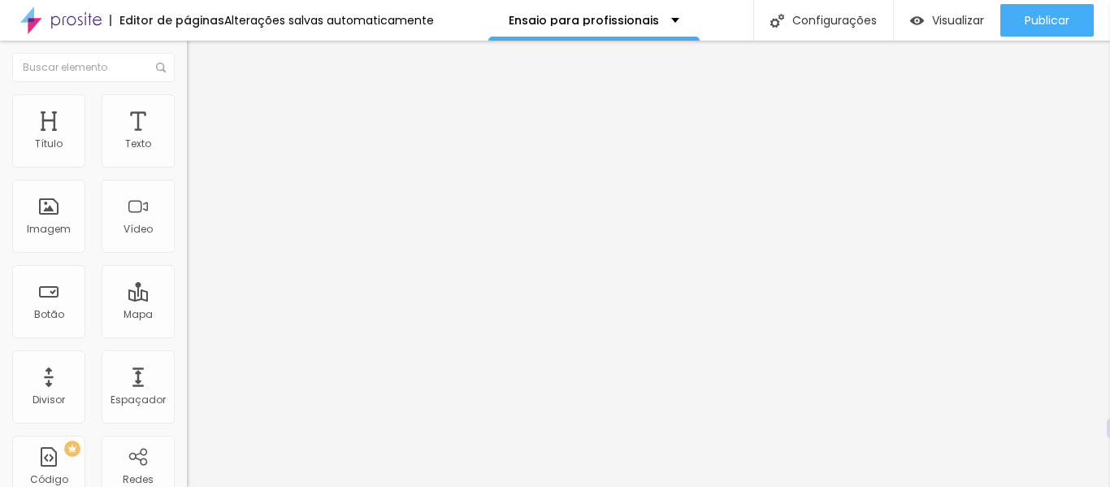
click at [202, 111] on font "Estilo" at bounding box center [214, 105] width 25 height 14
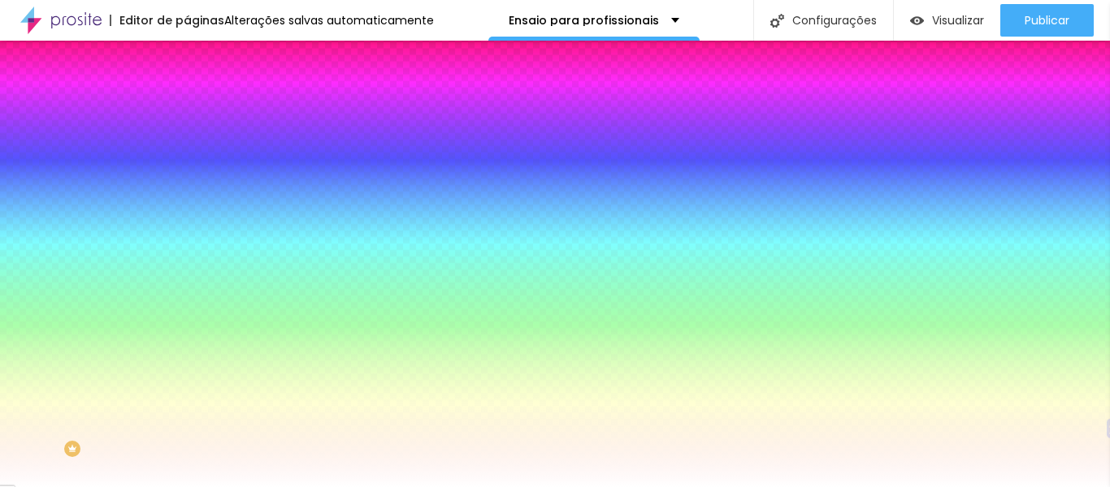
paste input "41AEC8"
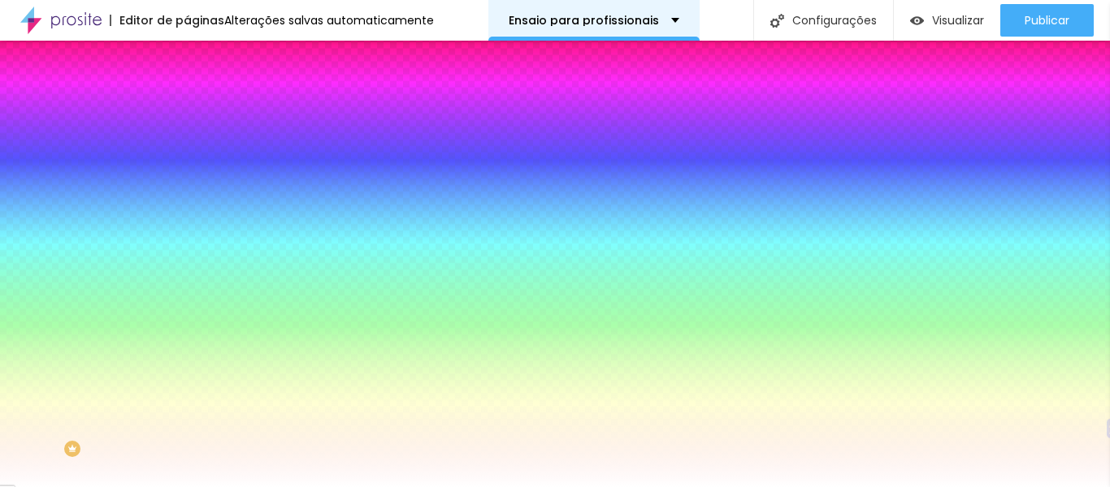
type input "#41AEC8"
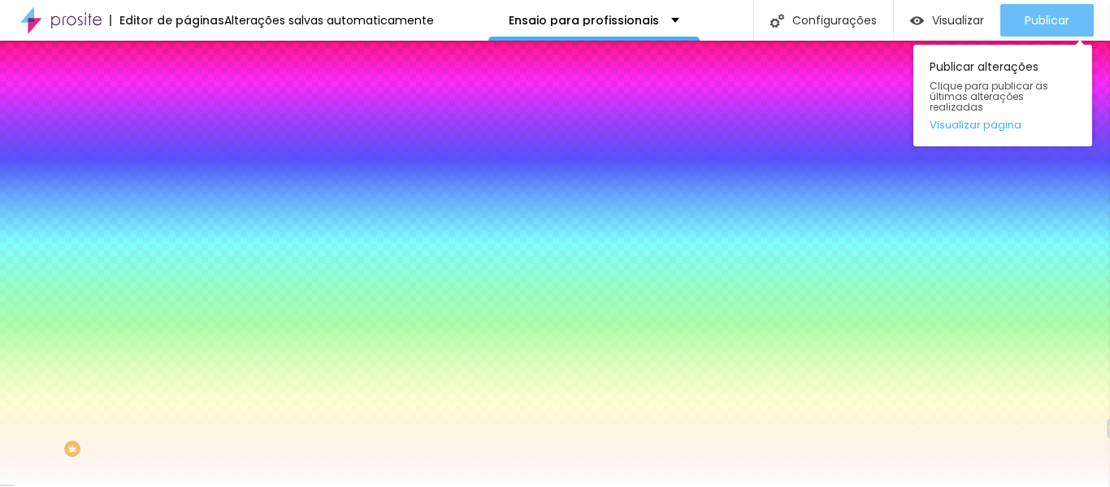
click at [1057, 24] on font "Publicar" at bounding box center [1047, 20] width 45 height 16
